Goal: Use online tool/utility: Utilize a website feature to perform a specific function

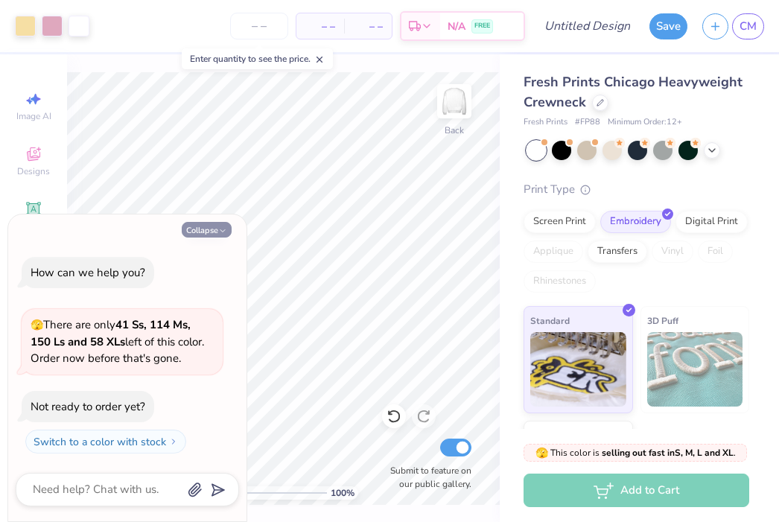
click at [212, 229] on button "Collapse" at bounding box center [207, 230] width 50 height 16
type textarea "x"
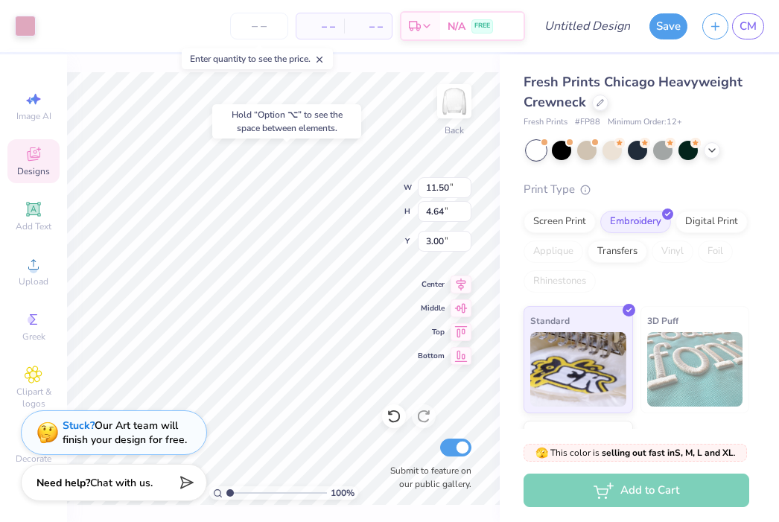
type input "11.19"
type input "4.33"
type input "3.15"
type input "11.50"
type input "4.64"
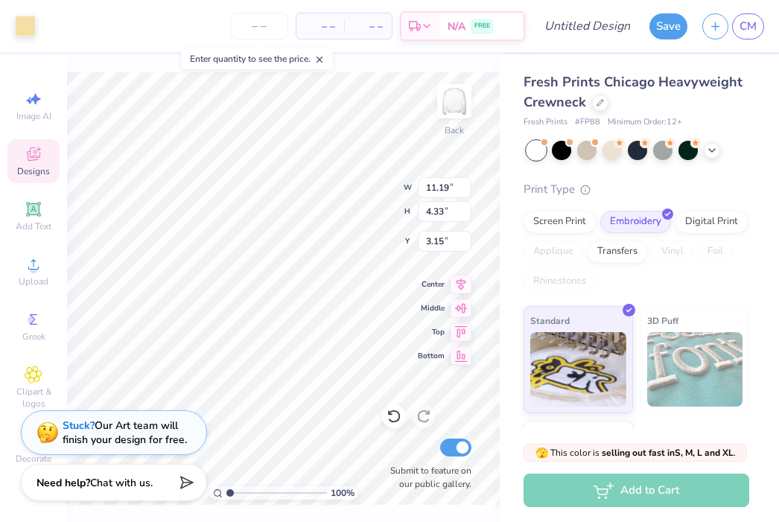
type input "3.00"
type input "11.19"
type input "4.33"
type input "3.00"
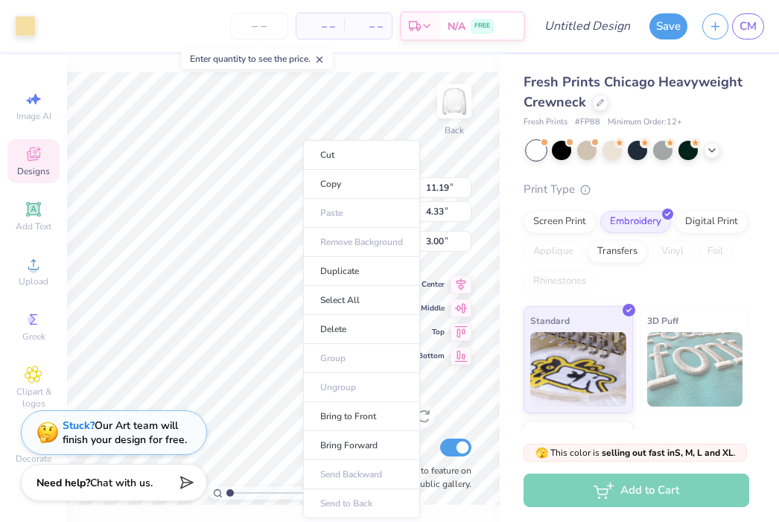
click at [303, 206] on ul "Cut Copy Paste Remove Background Duplicate Select All Delete Group Ungroup Brin…" at bounding box center [361, 329] width 117 height 378
click at [506, 135] on div "Fresh Prints Chicago Heavyweight Crewneck Fresh Prints # FP88 Minimum Order: 12…" at bounding box center [639, 291] width 279 height 474
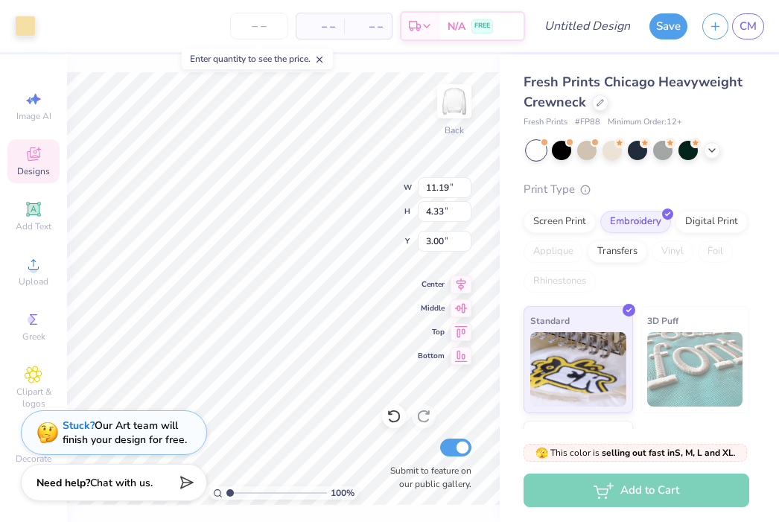
scroll to position [99, 0]
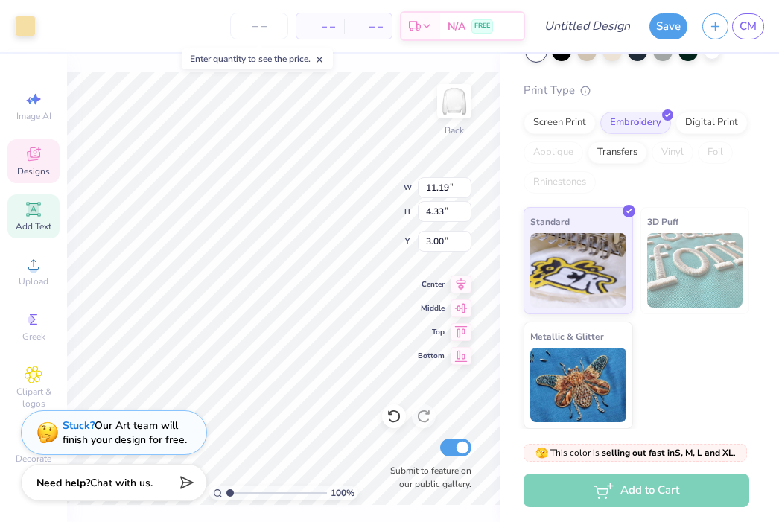
click at [28, 210] on icon at bounding box center [33, 209] width 14 height 14
type input "5.95"
type input "1.72"
type input "9.64"
